Goal: Task Accomplishment & Management: Use online tool/utility

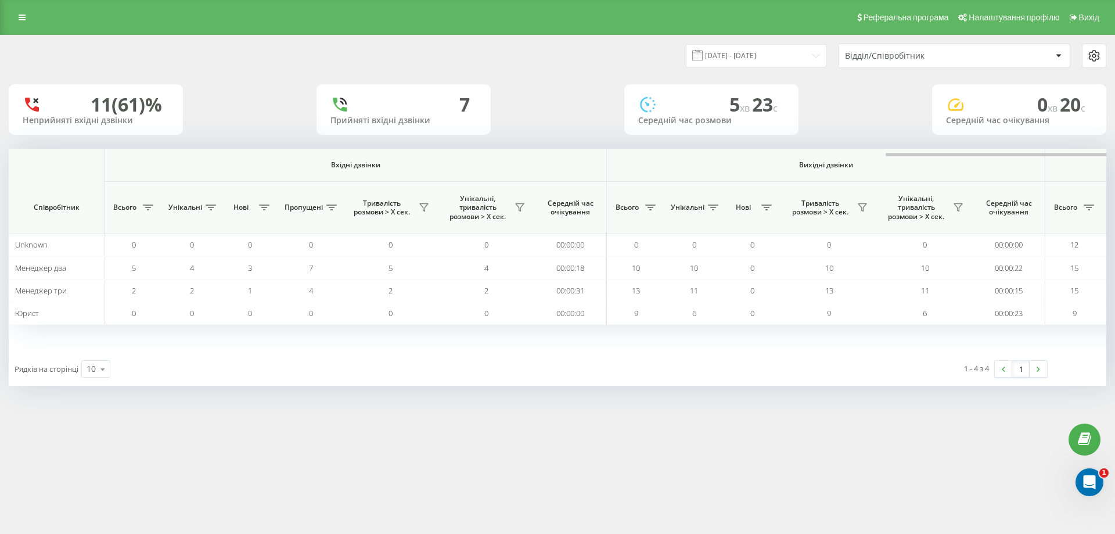
scroll to position [0, 523]
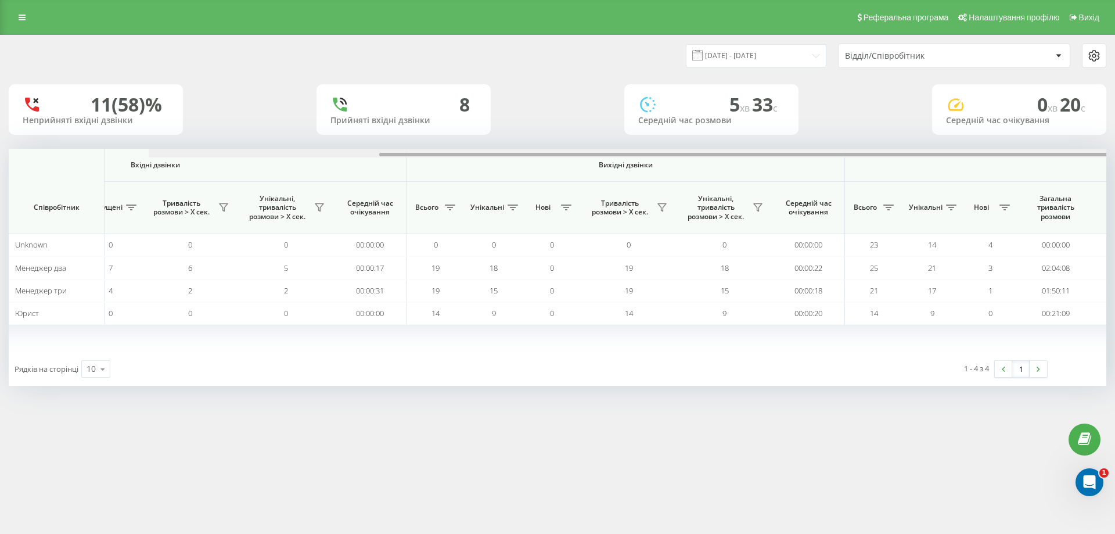
scroll to position [0, 523]
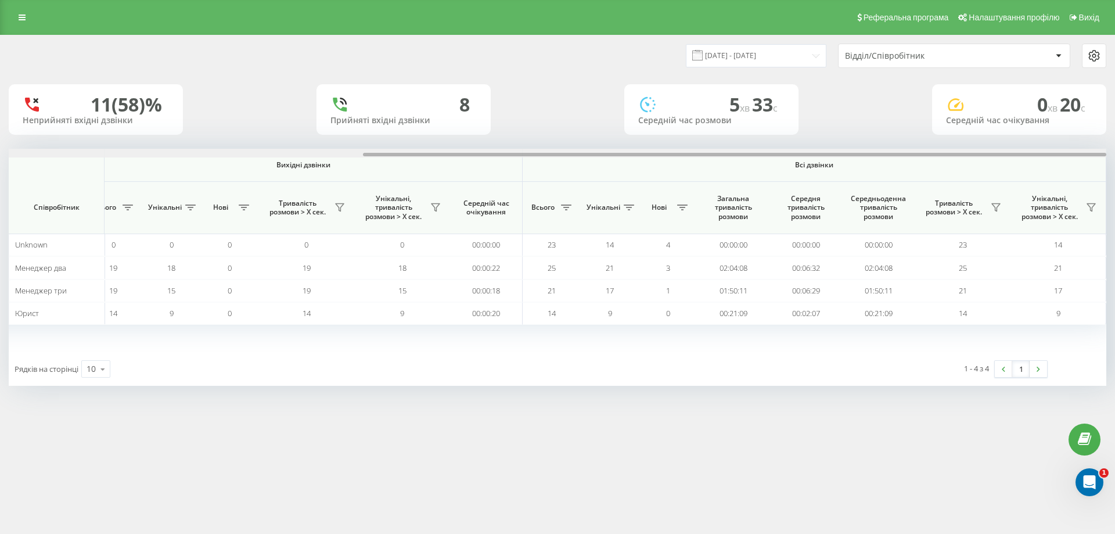
drag, startPoint x: 415, startPoint y: 154, endPoint x: 1078, endPoint y: 161, distance: 663.2
click at [1078, 161] on div "Вхідні дзвінки Вихідні дзвінки Всі дзвінки Співробітник Всього Унікальні Нові П…" at bounding box center [558, 250] width 1098 height 203
click at [997, 206] on icon at bounding box center [995, 207] width 9 height 9
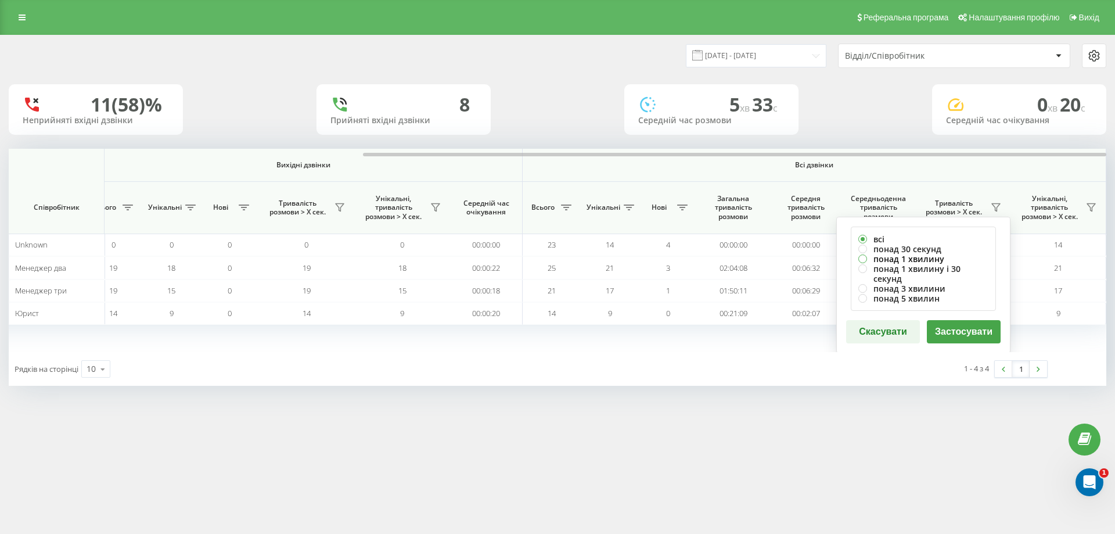
click at [876, 257] on label "понад 1 хвилину" at bounding box center [923, 259] width 130 height 10
radio input "true"
click at [966, 320] on button "Застосувати" at bounding box center [964, 331] width 74 height 23
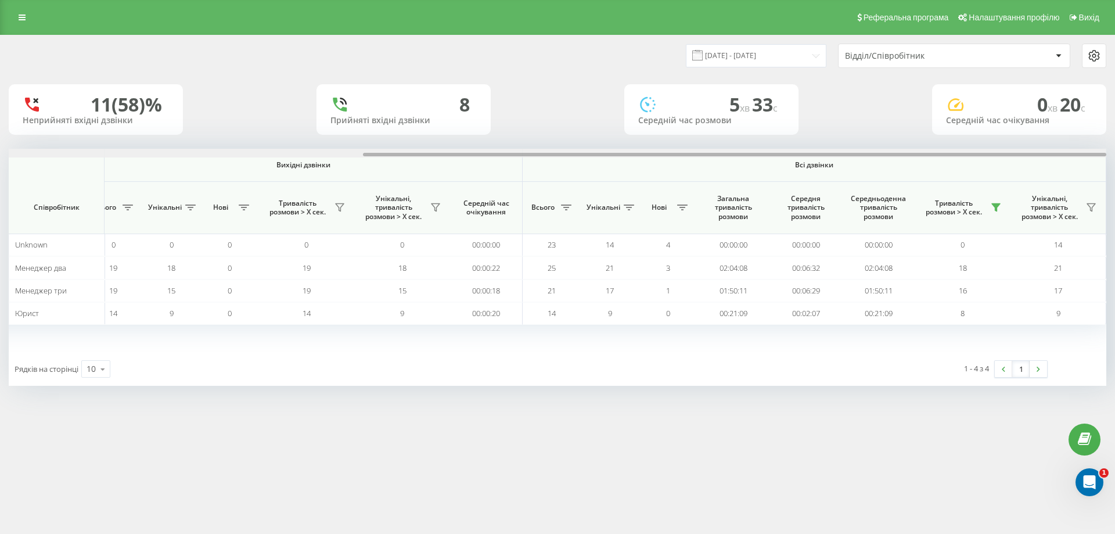
drag, startPoint x: 684, startPoint y: 154, endPoint x: 1114, endPoint y: 138, distance: 430.6
click at [1114, 138] on div "[DATE] - [DATE] Відділ/Співробітник 11 (58)% Неприйняті вхідні дзвінки 8 Прийня…" at bounding box center [557, 222] width 1115 height 374
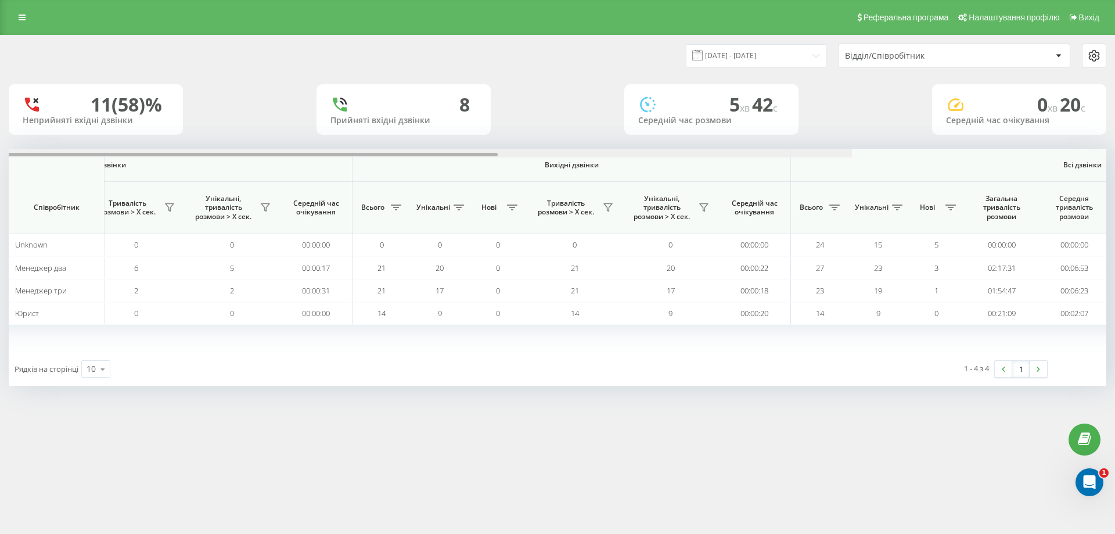
scroll to position [0, 523]
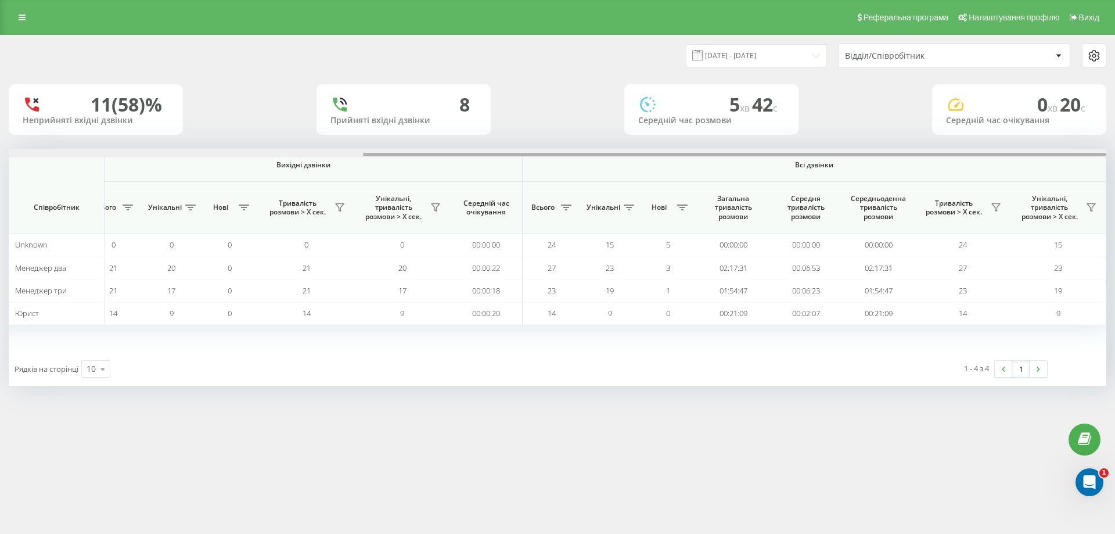
drag, startPoint x: 397, startPoint y: 156, endPoint x: 1059, endPoint y: 134, distance: 662.4
click at [1059, 134] on div "20.08.2025 - 20.08.2025 Відділ/Співробітник 11 (58)% Неприйняті вхідні дзвінки …" at bounding box center [558, 210] width 1098 height 350
click at [991, 213] on button at bounding box center [995, 207] width 17 height 19
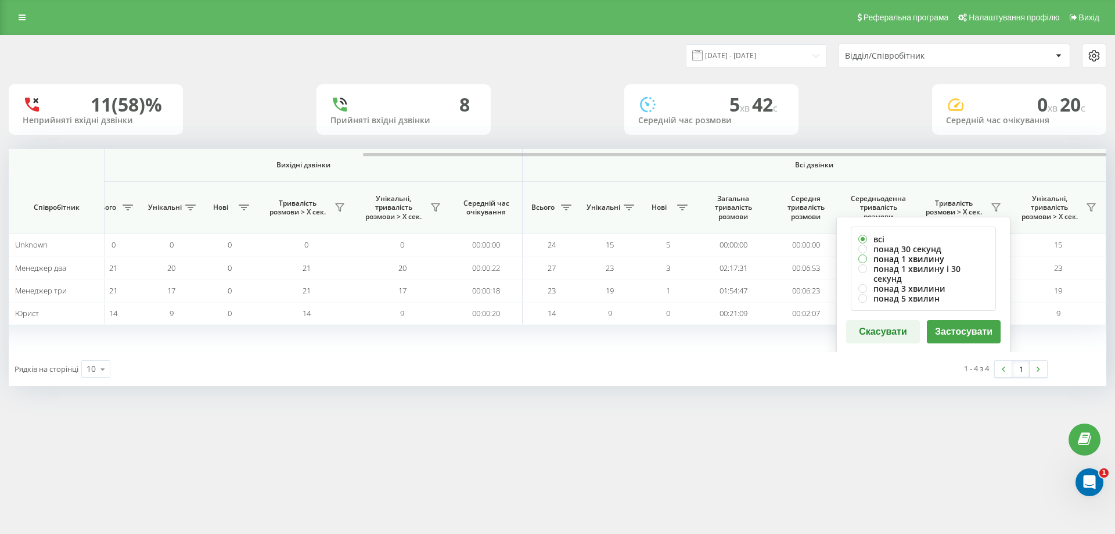
click at [937, 258] on label "понад 1 хвилину" at bounding box center [923, 259] width 130 height 10
radio input "true"
click at [968, 322] on button "Застосувати" at bounding box center [964, 331] width 74 height 23
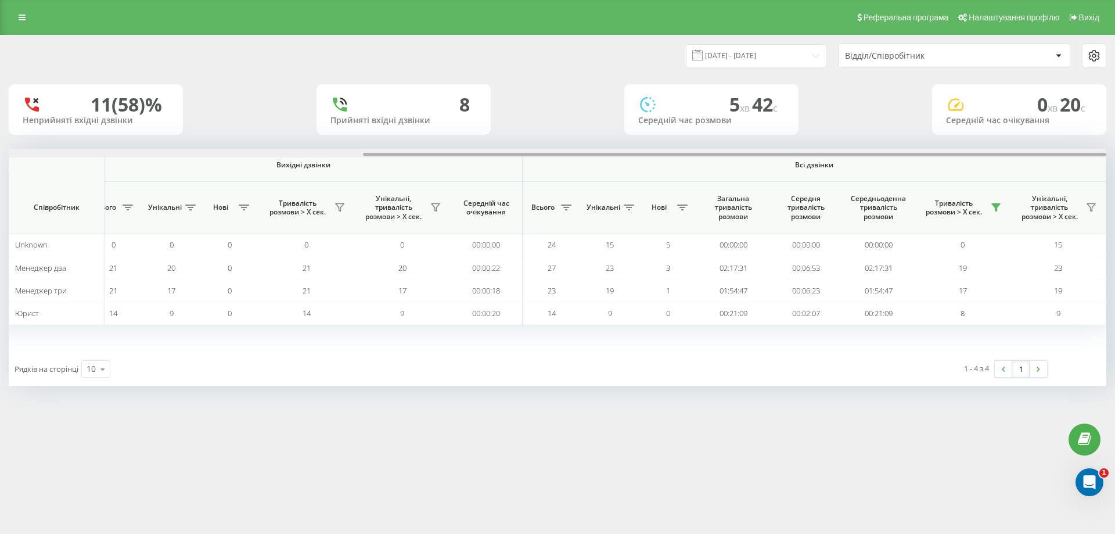
drag, startPoint x: 535, startPoint y: 156, endPoint x: 1063, endPoint y: 111, distance: 529.8
click at [1063, 111] on div "20.08.2025 - 20.08.2025 Відділ/Співробітник 11 (58)% Неприйняті вхідні дзвінки …" at bounding box center [558, 210] width 1098 height 350
